Goal: Information Seeking & Learning: Learn about a topic

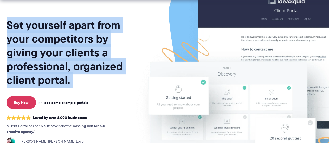
click at [110, 84] on h1 "Set yourself apart from your competitors by giving your clients a professional,…" at bounding box center [69, 52] width 126 height 69
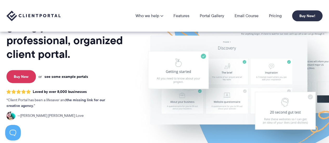
click at [79, 79] on link "see some example portals" at bounding box center [66, 76] width 44 height 5
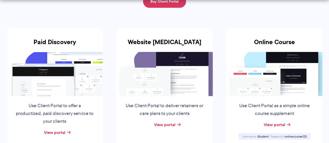
scroll to position [104, 0]
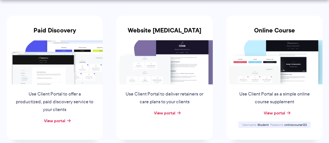
click at [38, 102] on p "Use Client Portal to offer a productized, paid discovery service to your clients" at bounding box center [54, 101] width 79 height 23
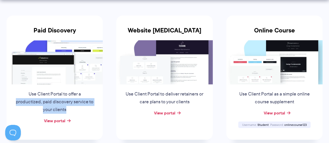
scroll to position [0, 0]
drag, startPoint x: 38, startPoint y: 102, endPoint x: 92, endPoint y: 109, distance: 53.8
click at [86, 108] on p "Use Client Portal to offer a productized, paid discovery service to your clients" at bounding box center [54, 101] width 79 height 23
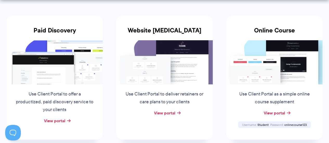
click at [143, 100] on p "Use Client Portal to deliver retainers or care plans to your clients" at bounding box center [164, 98] width 79 height 16
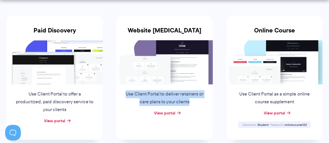
click at [143, 100] on p "Use Client Portal to deliver retainers or care plans to your clients" at bounding box center [164, 98] width 79 height 16
click at [198, 104] on p "Use Client Portal to deliver retainers or care plans to your clients" at bounding box center [164, 98] width 79 height 16
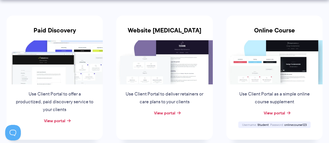
click at [184, 104] on p "Use Client Portal to deliver retainers or care plans to your clients" at bounding box center [164, 98] width 79 height 16
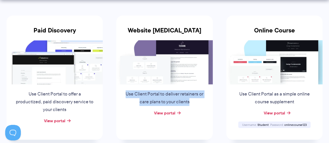
click at [184, 104] on p "Use Client Portal to deliver retainers or care plans to your clients" at bounding box center [164, 98] width 79 height 16
click at [204, 106] on div "Use Client Portal to deliver retainers or care plans to your clients" at bounding box center [164, 96] width 89 height 25
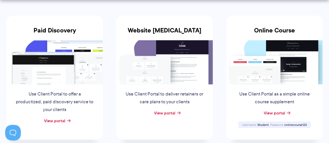
click at [244, 98] on p "Use Client Portal as a simple online course supplement" at bounding box center [274, 98] width 79 height 16
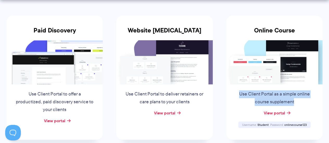
click at [244, 98] on p "Use Client Portal as a simple online course supplement" at bounding box center [274, 98] width 79 height 16
click at [225, 105] on li "Online Course Use Client Portal as a simple online course supplement View porta…" at bounding box center [274, 78] width 110 height 144
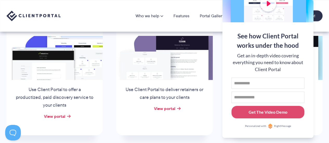
scroll to position [78, 0]
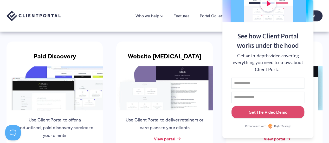
click at [311, 42] on div "See how Client Portal works under the hood Get an in-depth video covering every…" at bounding box center [267, 80] width 91 height 116
click at [323, 8] on button at bounding box center [322, 6] width 6 height 6
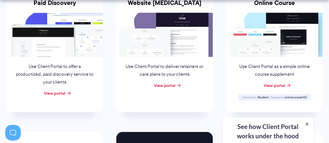
scroll to position [156, 0]
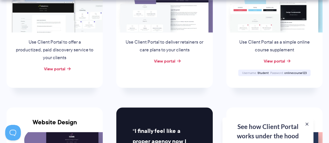
click at [263, 74] on span "Student" at bounding box center [262, 73] width 11 height 4
copy span "Student"
click at [287, 74] on span "onlinecourse123" at bounding box center [295, 73] width 22 height 4
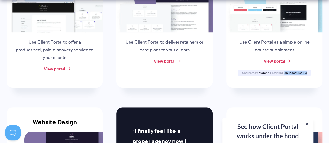
copy span "onlinecourse123"
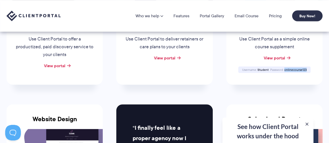
scroll to position [130, 0]
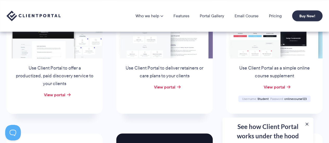
click at [67, 95] on div "View portal" at bounding box center [54, 95] width 96 height 8
click at [64, 95] on link "View portal" at bounding box center [54, 95] width 21 height 6
click at [133, 68] on p "Use Client Portal to deliver retainers or care plans to your clients" at bounding box center [164, 72] width 79 height 16
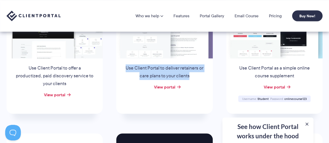
drag, startPoint x: 139, startPoint y: 68, endPoint x: 195, endPoint y: 75, distance: 56.3
click at [184, 72] on p "Use Client Portal to deliver retainers or care plans to your clients" at bounding box center [164, 72] width 79 height 16
click at [211, 79] on div "Website [MEDICAL_DATA] Use Client Portal to deliver retainers or care plans to …" at bounding box center [164, 52] width 96 height 124
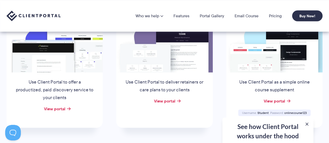
scroll to position [104, 0]
